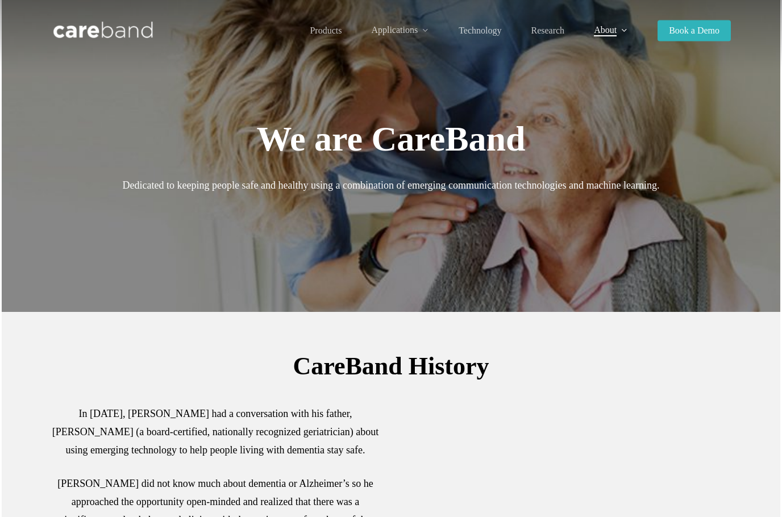
scroll to position [284, 0]
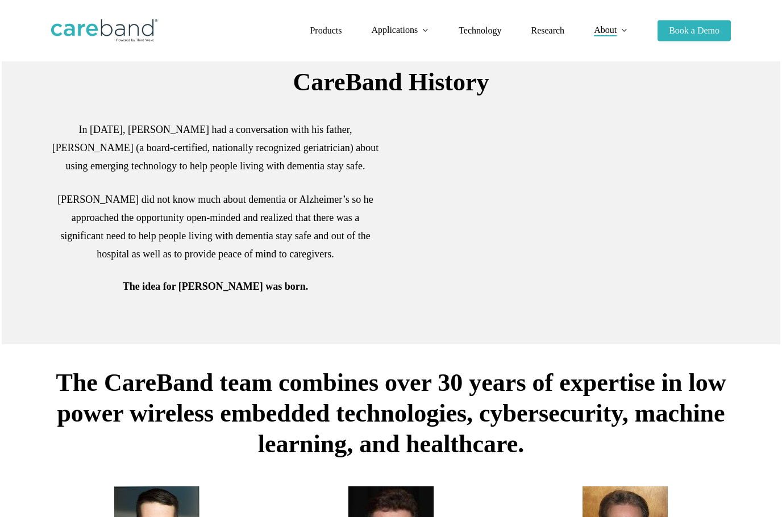
click at [119, 281] on h4 "The idea for [PERSON_NAME] was born." at bounding box center [215, 286] width 328 height 16
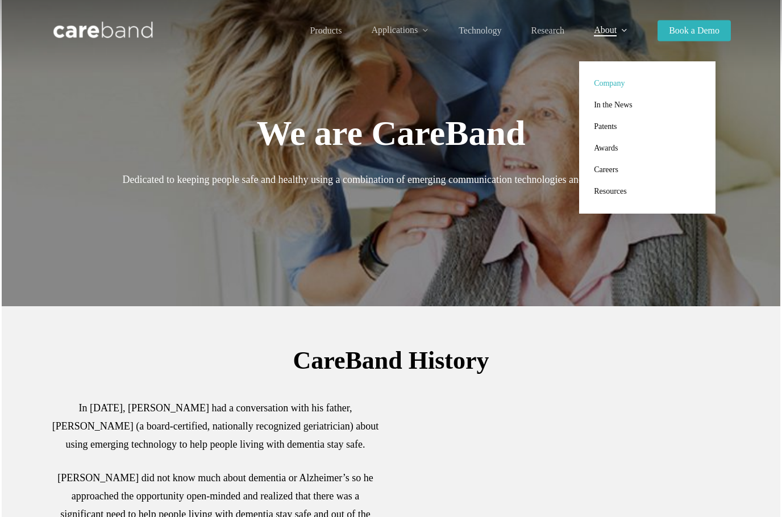
scroll to position [0, 0]
